Goal: Task Accomplishment & Management: Use online tool/utility

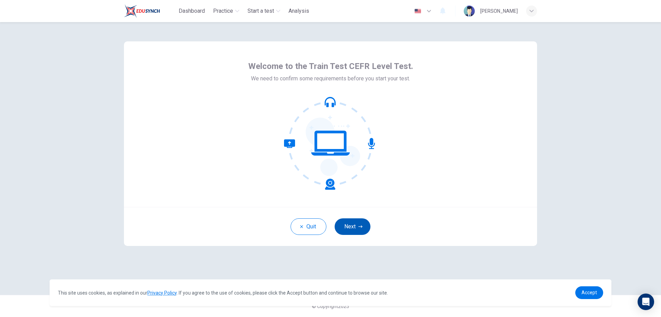
click at [351, 224] on button "Next" at bounding box center [353, 226] width 36 height 17
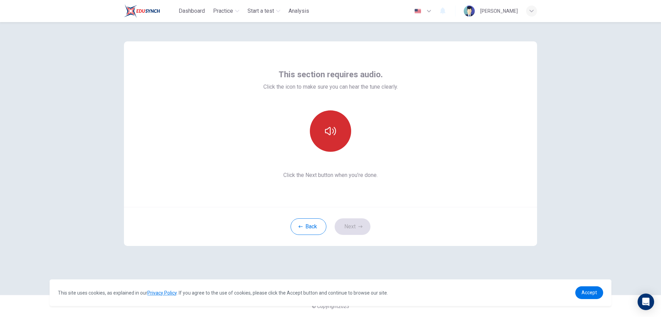
click at [336, 144] on button "button" at bounding box center [330, 130] width 41 height 41
click at [354, 231] on button "Next" at bounding box center [353, 226] width 36 height 17
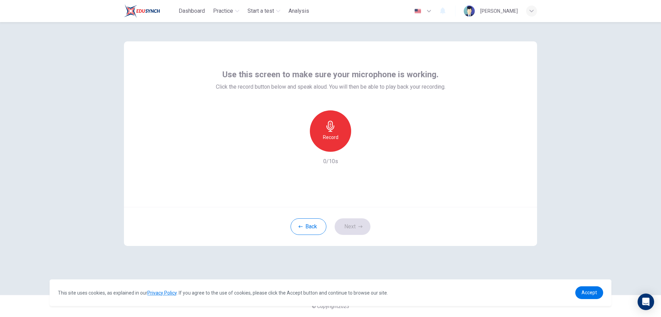
click at [327, 143] on div "Record" at bounding box center [330, 130] width 41 height 41
click at [327, 143] on div "Stop" at bounding box center [330, 130] width 41 height 41
click at [362, 145] on icon "button" at bounding box center [362, 146] width 3 height 4
click at [336, 131] on icon "button" at bounding box center [330, 126] width 11 height 11
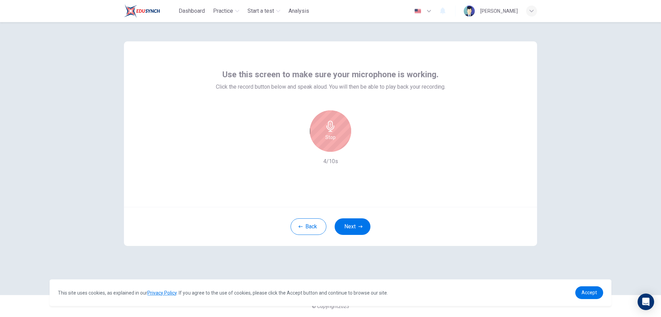
click at [336, 131] on icon "button" at bounding box center [330, 126] width 11 height 11
click at [362, 151] on div "button" at bounding box center [362, 146] width 11 height 11
click at [636, 206] on div "Use this screen to make sure your microphone is working. Click the record butto…" at bounding box center [330, 169] width 661 height 295
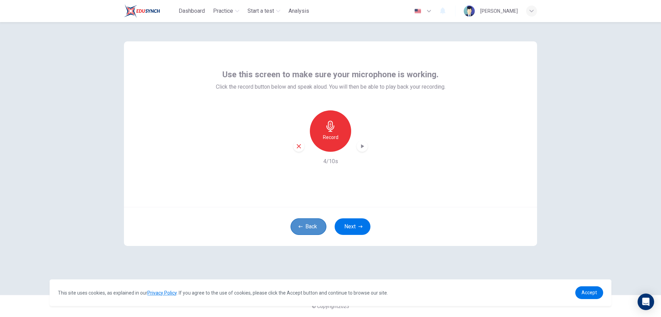
click at [322, 224] on button "Back" at bounding box center [309, 226] width 36 height 17
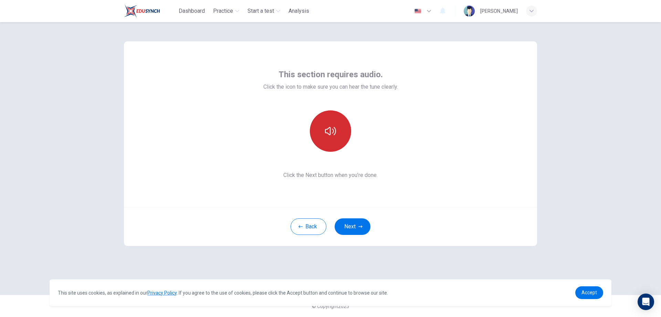
click at [338, 122] on button "button" at bounding box center [330, 130] width 41 height 41
click at [340, 134] on button "button" at bounding box center [330, 130] width 41 height 41
click at [339, 133] on button "button" at bounding box center [330, 130] width 41 height 41
click at [334, 132] on icon "button" at bounding box center [330, 130] width 11 height 11
click at [335, 132] on icon "button" at bounding box center [330, 130] width 11 height 11
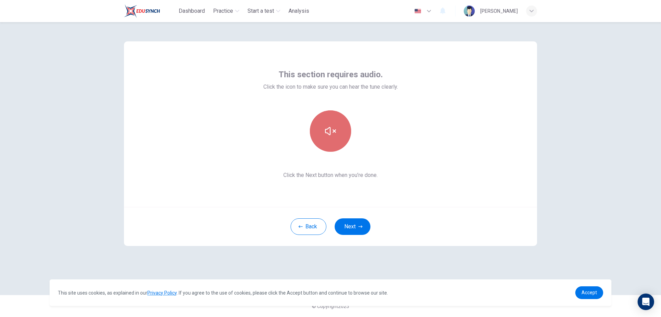
click at [335, 132] on icon "button" at bounding box center [330, 130] width 11 height 11
click at [350, 223] on button "Next" at bounding box center [353, 226] width 36 height 17
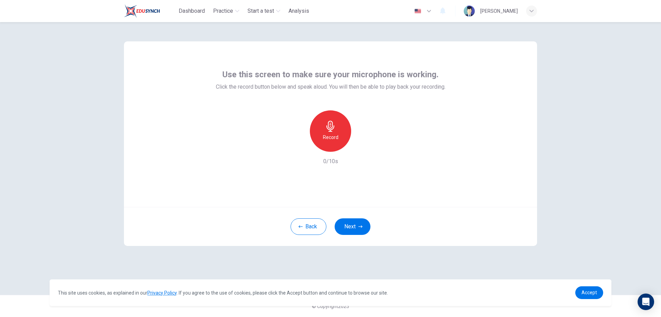
click at [338, 131] on div "Record" at bounding box center [330, 130] width 41 height 41
click at [340, 135] on div "Stop" at bounding box center [330, 130] width 41 height 41
click at [362, 149] on icon "button" at bounding box center [362, 146] width 7 height 7
click at [365, 225] on button "Next" at bounding box center [353, 226] width 36 height 17
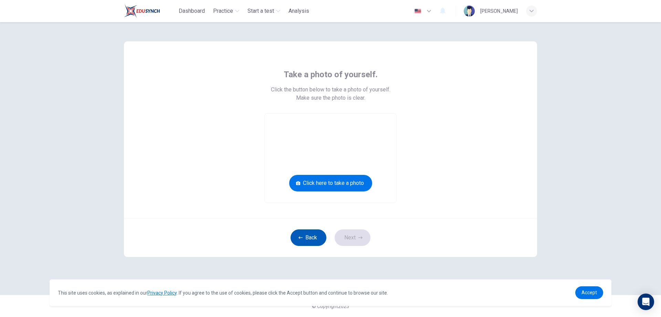
click at [310, 240] on button "Back" at bounding box center [309, 237] width 36 height 17
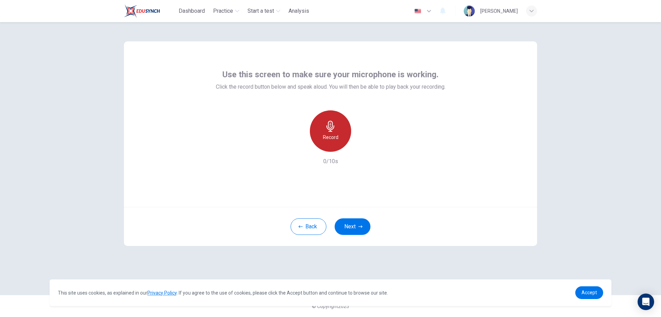
click at [332, 134] on h6 "Record" at bounding box center [331, 137] width 16 height 8
click at [343, 137] on div "Stop" at bounding box center [330, 130] width 41 height 41
click at [360, 147] on icon "button" at bounding box center [362, 146] width 7 height 7
click at [311, 225] on button "Back" at bounding box center [309, 226] width 36 height 17
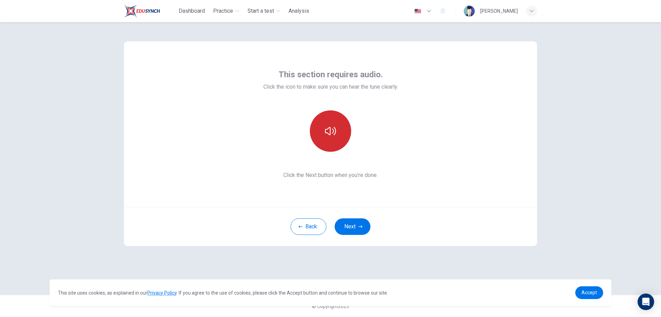
click at [329, 131] on icon "button" at bounding box center [330, 130] width 11 height 11
click at [332, 138] on button "button" at bounding box center [330, 130] width 41 height 41
click at [326, 138] on button "button" at bounding box center [330, 130] width 41 height 41
click at [337, 124] on button "button" at bounding box center [330, 130] width 41 height 41
click at [349, 229] on button "Next" at bounding box center [353, 226] width 36 height 17
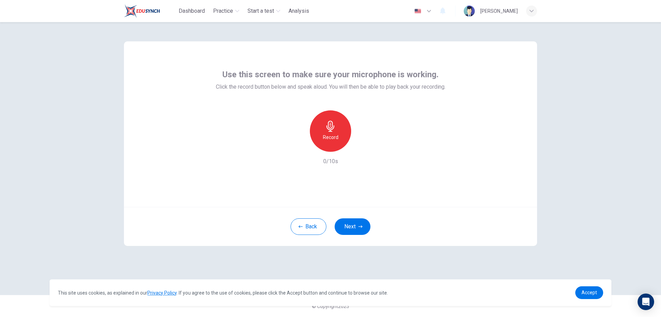
click at [327, 139] on h6 "Record" at bounding box center [331, 137] width 16 height 8
click at [327, 139] on h6 "Stop" at bounding box center [331, 137] width 10 height 8
click at [361, 146] on icon "button" at bounding box center [362, 146] width 7 height 7
